Goal: Transaction & Acquisition: Subscribe to service/newsletter

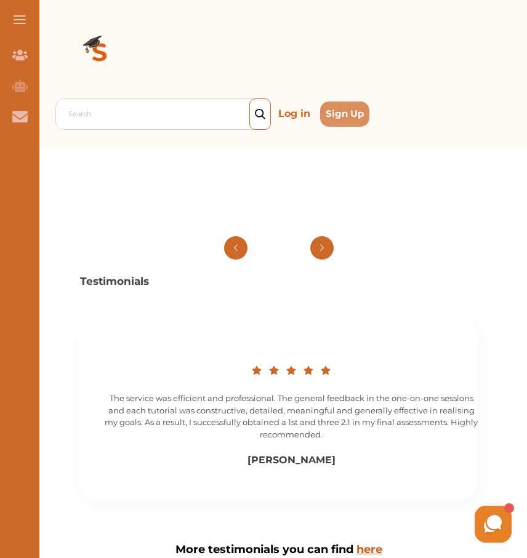
click at [281, 237] on div "Testimonials [PERSON_NAME] was very helpful with my studies. I got 1st because …" at bounding box center [278, 401] width 447 height 338
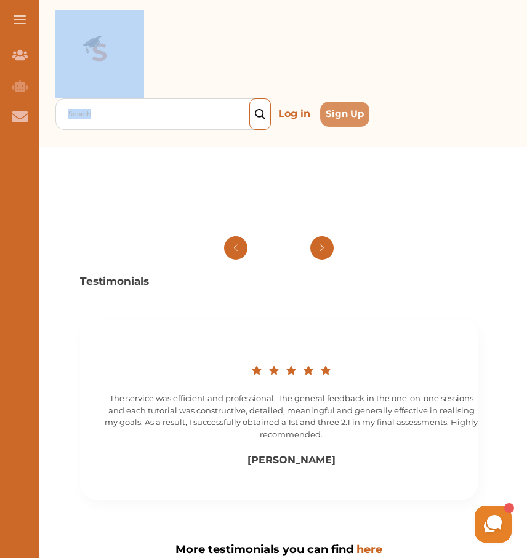
drag, startPoint x: 19, startPoint y: 57, endPoint x: 45, endPoint y: 102, distance: 51.9
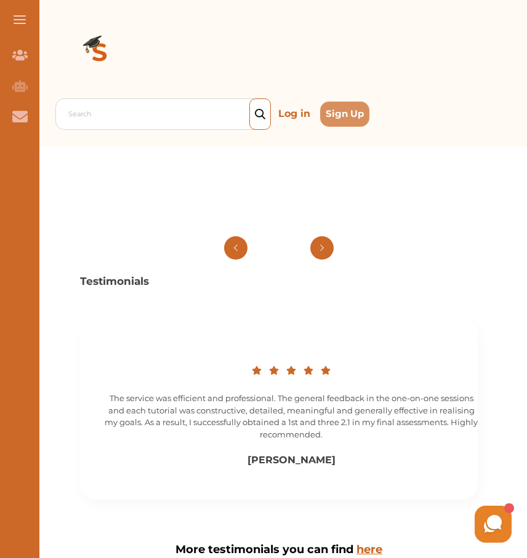
click at [132, 173] on div at bounding box center [278, 199] width 447 height 66
click at [19, 55] on icon "Join Our Team" at bounding box center [19, 55] width 15 height 10
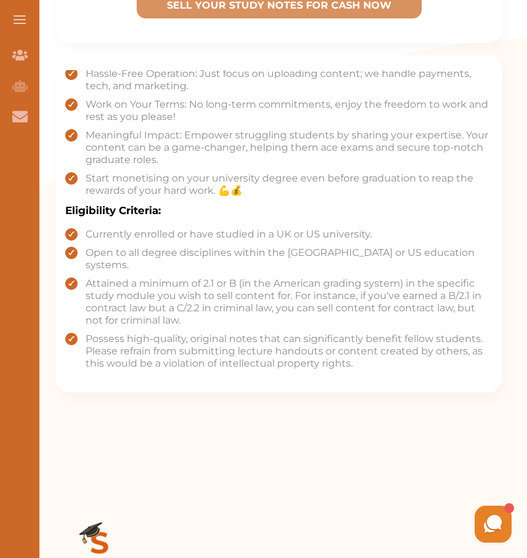
scroll to position [291, 0]
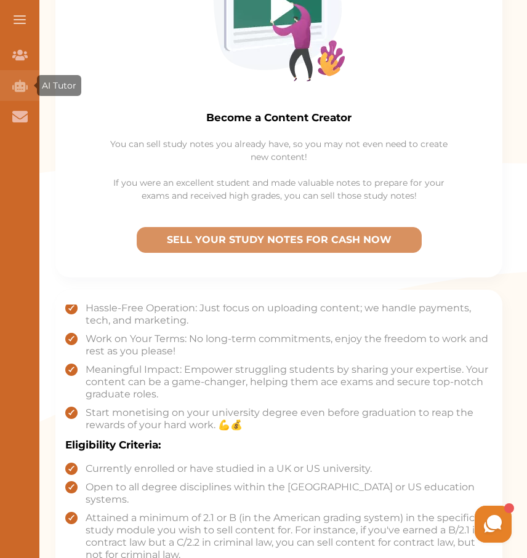
click at [17, 85] on icon "AI Tutor (Coming Soon)" at bounding box center [19, 85] width 15 height 15
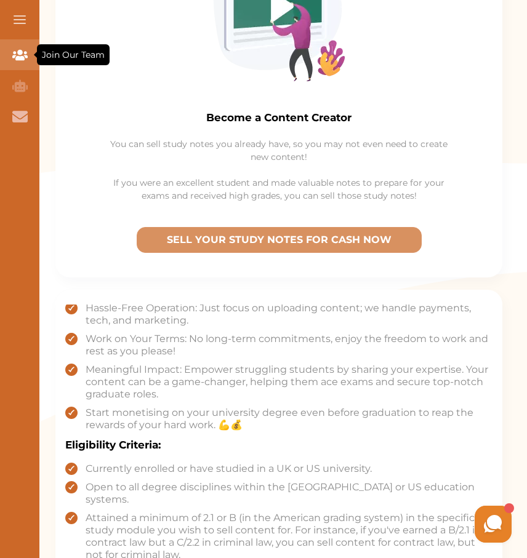
click at [17, 41] on div "Join Our Team" at bounding box center [19, 54] width 39 height 31
click at [23, 24] on button at bounding box center [19, 19] width 39 height 39
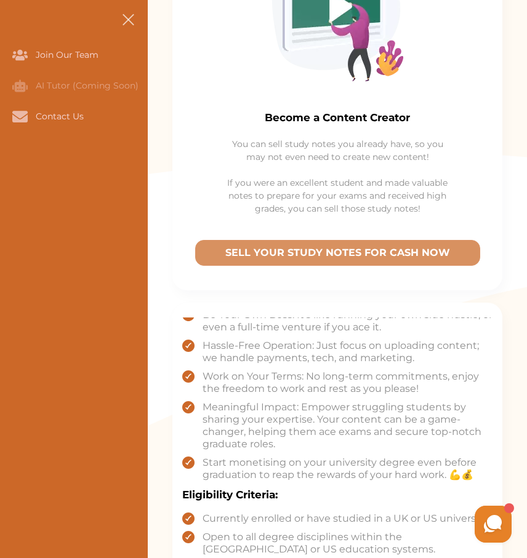
click at [134, 22] on button at bounding box center [127, 19] width 39 height 39
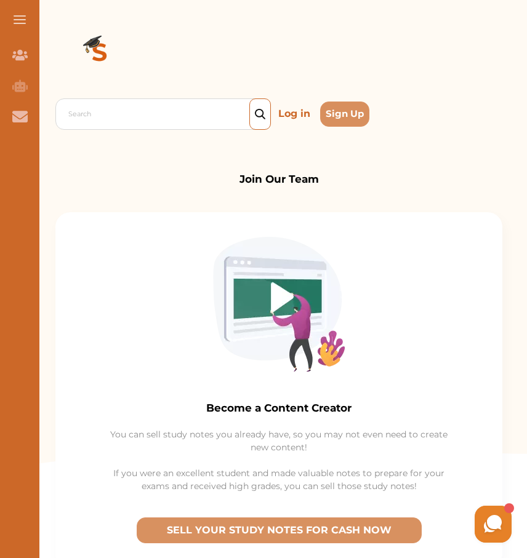
scroll to position [0, 0]
click at [361, 115] on button "Sign Up" at bounding box center [344, 114] width 49 height 25
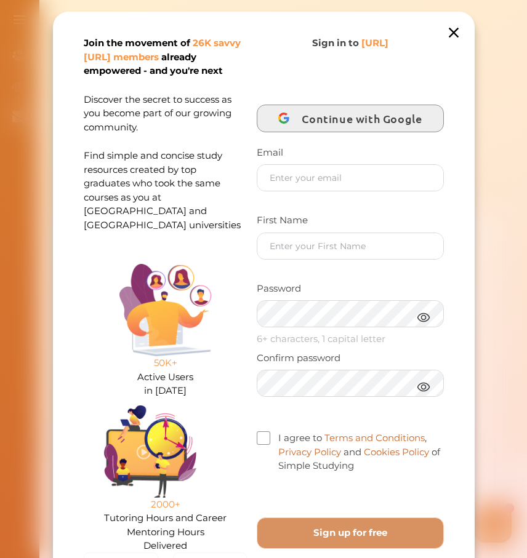
click at [358, 126] on span "Continue with Google" at bounding box center [365, 118] width 126 height 29
